Goal: Check status: Check status

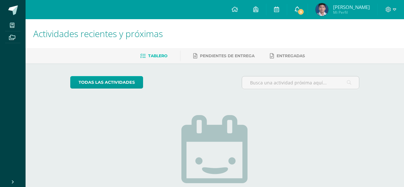
click at [301, 10] on span "3" at bounding box center [300, 11] width 7 height 7
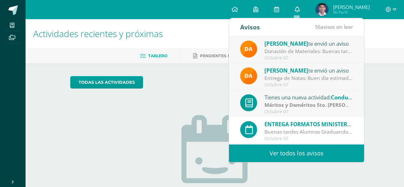
click at [301, 10] on link "0" at bounding box center [297, 9] width 20 height 19
click at [339, 10] on span "Mi Perfil" at bounding box center [351, 12] width 37 height 5
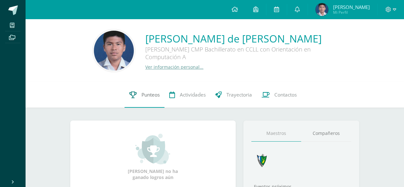
click at [138, 102] on link "Punteos" at bounding box center [144, 95] width 40 height 26
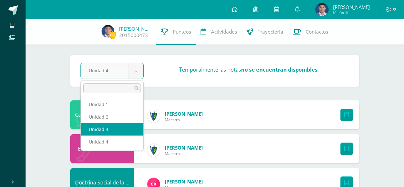
select select "Unidad 3"
